Goal: Information Seeking & Learning: Compare options

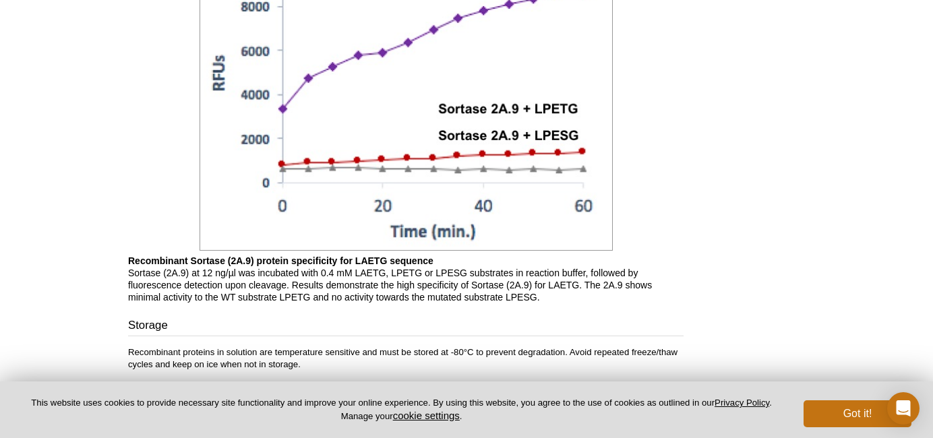
scroll to position [1256, 0]
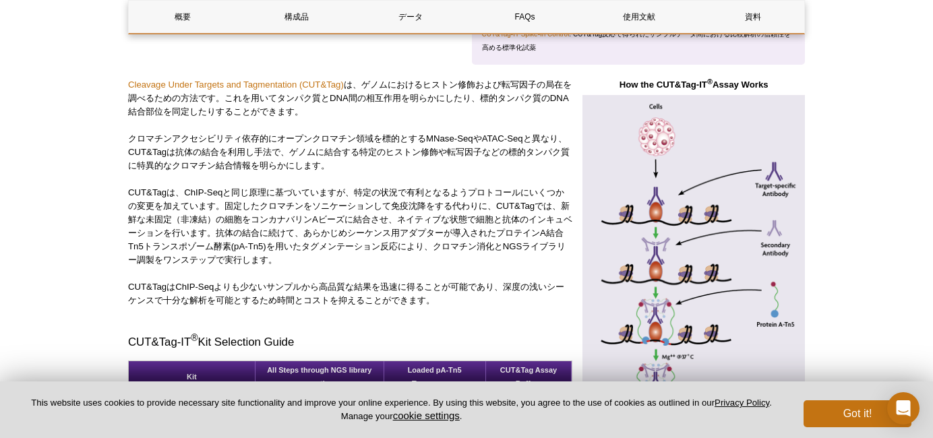
scroll to position [472, 0]
